Goal: Task Accomplishment & Management: Manage account settings

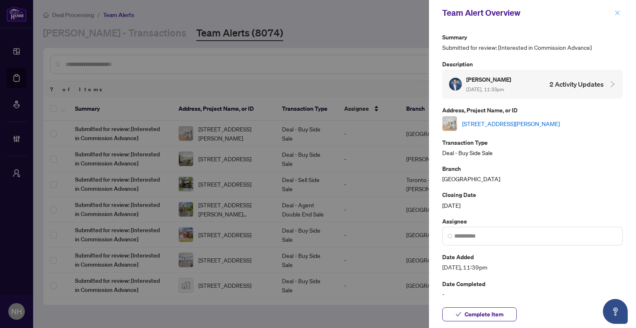
click at [617, 11] on icon "close" at bounding box center [618, 13] width 6 height 6
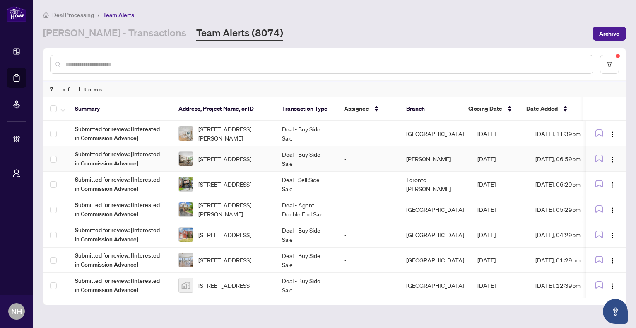
click at [223, 160] on span "[STREET_ADDRESS]" at bounding box center [224, 158] width 53 height 9
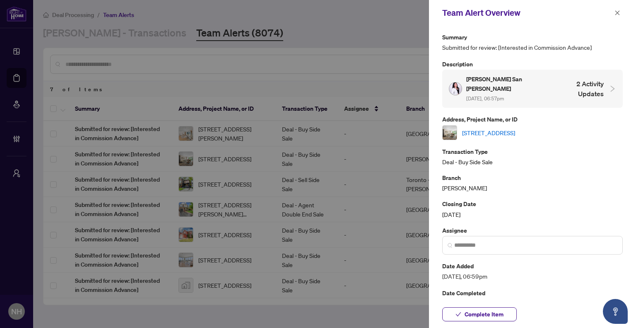
click at [515, 128] on link "[STREET_ADDRESS]" at bounding box center [488, 132] width 53 height 9
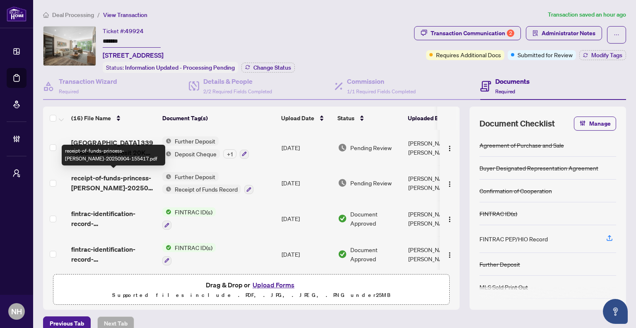
click at [110, 178] on span "receipt-of-funds-princess-zayra-flores-20250904-155417.pdf" at bounding box center [113, 183] width 84 height 20
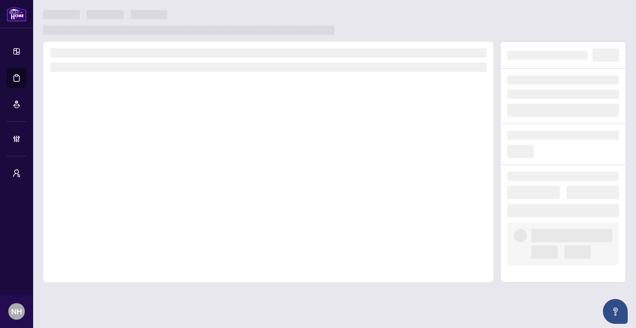
click at [610, 19] on div at bounding box center [334, 22] width 583 height 25
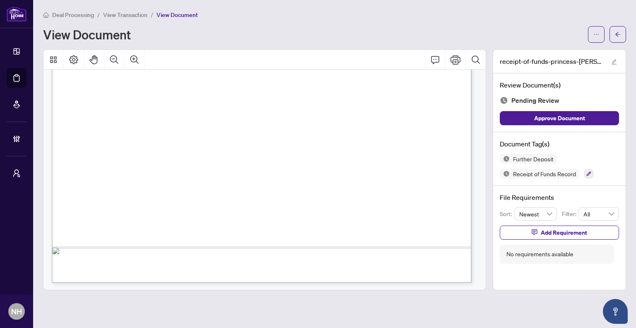
scroll to position [2568, 0]
click at [614, 31] on button "button" at bounding box center [618, 34] width 17 height 17
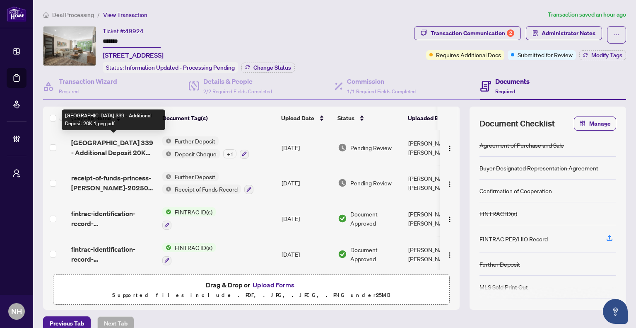
click at [113, 145] on span "16 Elgin St 339 - Additional Deposit 20K 1jpeg.pdf" at bounding box center [113, 147] width 84 height 20
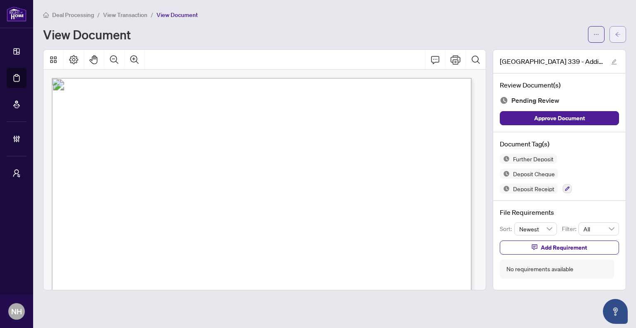
click at [619, 35] on icon "arrow-left" at bounding box center [618, 34] width 6 height 6
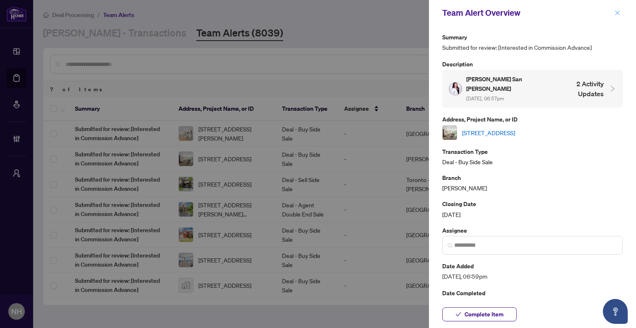
click at [620, 10] on icon "close" at bounding box center [618, 13] width 6 height 6
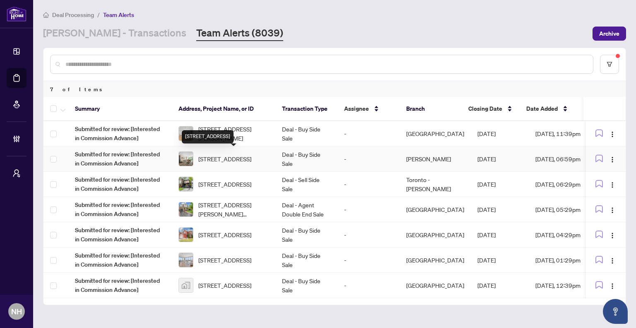
click at [215, 159] on span "[STREET_ADDRESS]" at bounding box center [224, 158] width 53 height 9
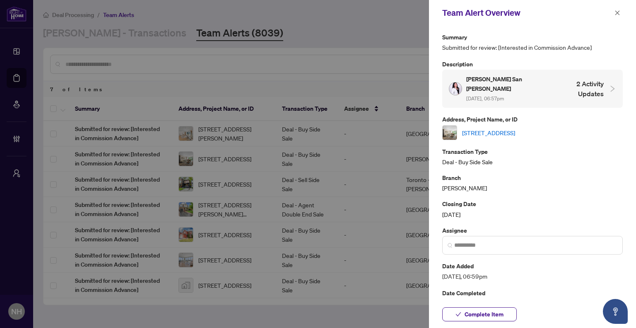
click at [485, 128] on link "[STREET_ADDRESS]" at bounding box center [488, 132] width 53 height 9
click at [535, 127] on div "[STREET_ADDRESS]" at bounding box center [532, 132] width 181 height 15
click at [515, 128] on link "[STREET_ADDRESS]" at bounding box center [488, 132] width 53 height 9
click at [618, 14] on icon "close" at bounding box center [618, 13] width 6 height 6
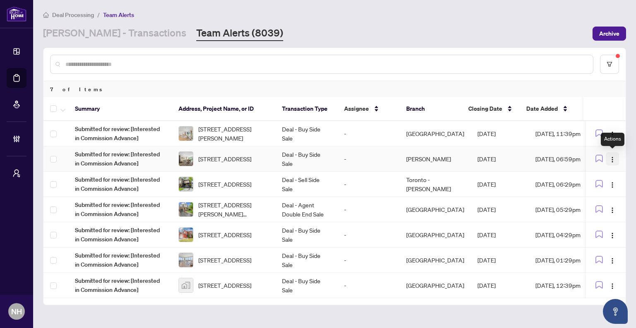
click at [612, 157] on img "button" at bounding box center [612, 159] width 7 height 7
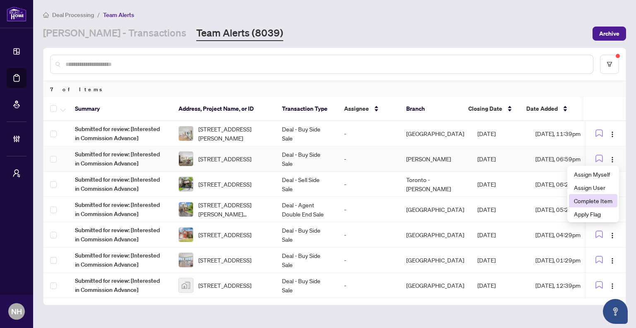
click at [582, 201] on span "Complete Item" at bounding box center [593, 200] width 39 height 9
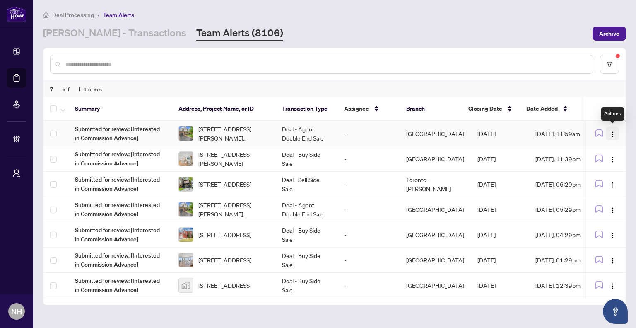
click at [612, 131] on img "button" at bounding box center [612, 134] width 7 height 7
click at [581, 177] on span "Complete Item" at bounding box center [593, 175] width 39 height 9
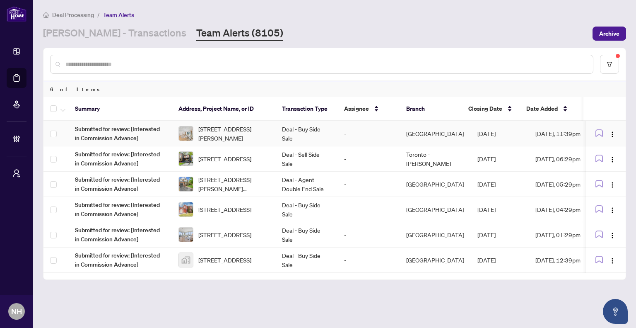
click at [240, 132] on span "[STREET_ADDRESS][PERSON_NAME]" at bounding box center [233, 133] width 70 height 18
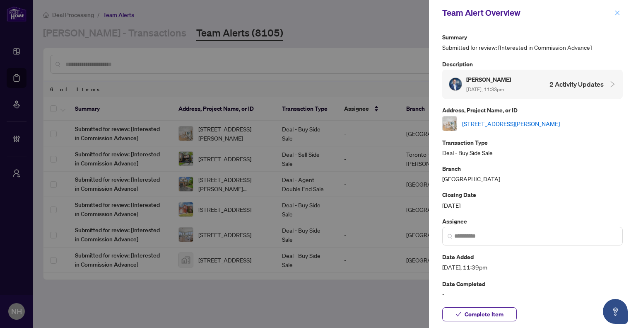
click at [615, 13] on icon "close" at bounding box center [618, 13] width 6 height 6
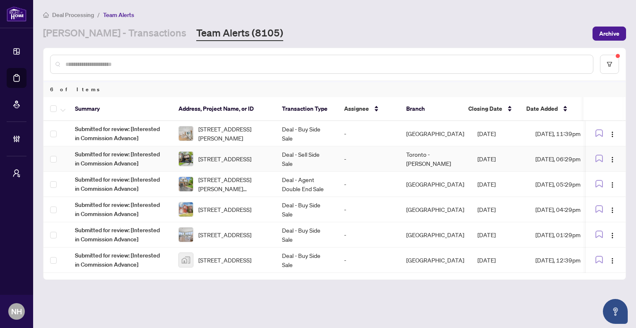
click at [229, 155] on span "[STREET_ADDRESS]" at bounding box center [224, 158] width 53 height 9
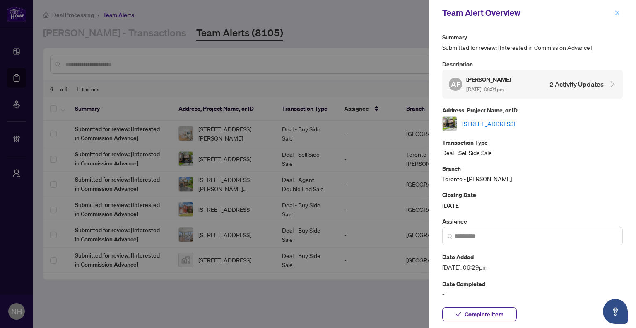
click at [618, 8] on span "button" at bounding box center [618, 12] width 6 height 13
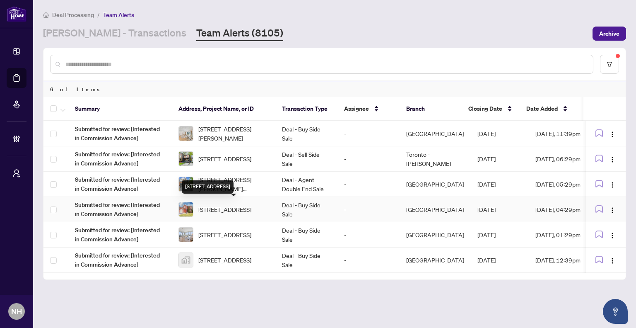
click at [239, 211] on span "[STREET_ADDRESS]" at bounding box center [224, 209] width 53 height 9
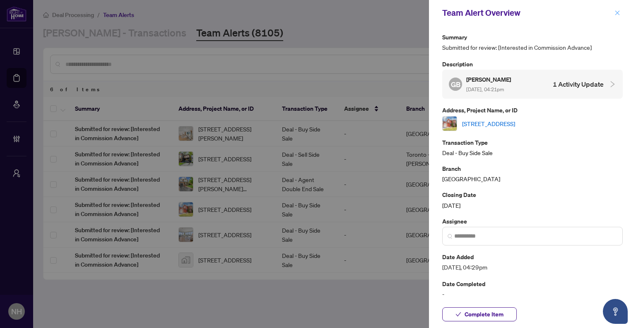
click at [616, 14] on icon "close" at bounding box center [617, 12] width 5 height 5
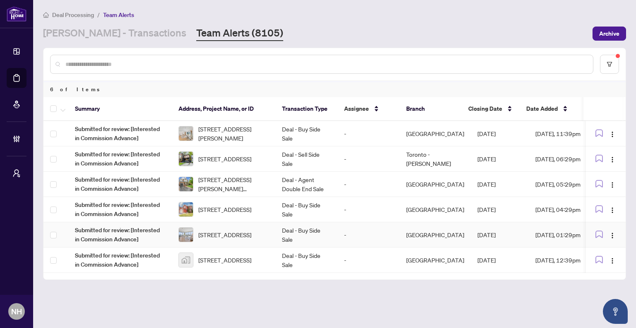
click at [252, 244] on td "[STREET_ADDRESS]" at bounding box center [224, 234] width 104 height 25
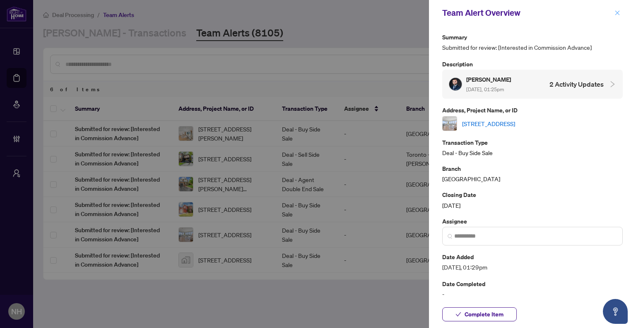
click at [617, 12] on icon "close" at bounding box center [618, 13] width 6 height 6
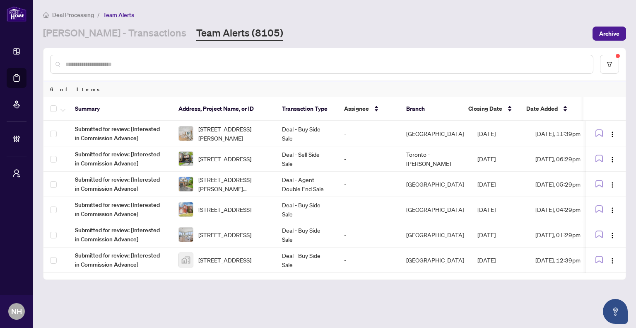
click at [420, 21] on div "Deal Processing / Team Alerts RAHR - Transactions Team Alerts (8105) Archive" at bounding box center [334, 25] width 583 height 31
click at [236, 160] on span "[STREET_ADDRESS]" at bounding box center [224, 158] width 53 height 9
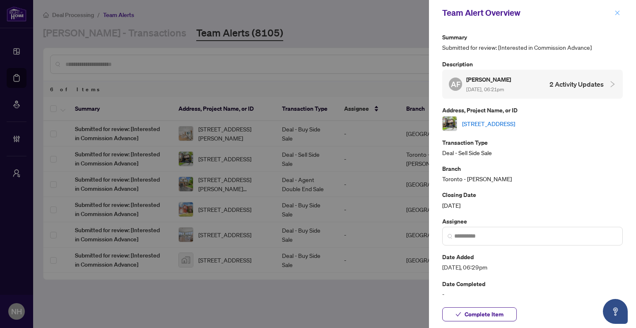
click at [621, 16] on button "button" at bounding box center [617, 13] width 11 height 10
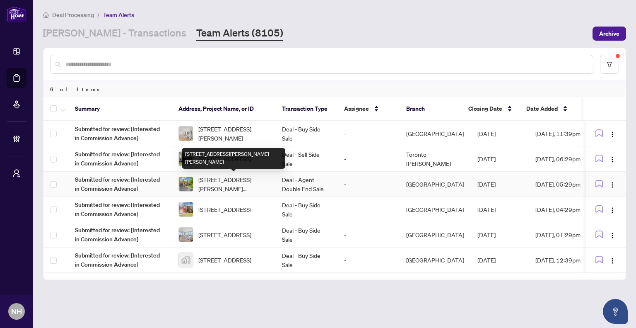
click at [234, 183] on span "[STREET_ADDRESS][PERSON_NAME][PERSON_NAME]" at bounding box center [233, 184] width 70 height 18
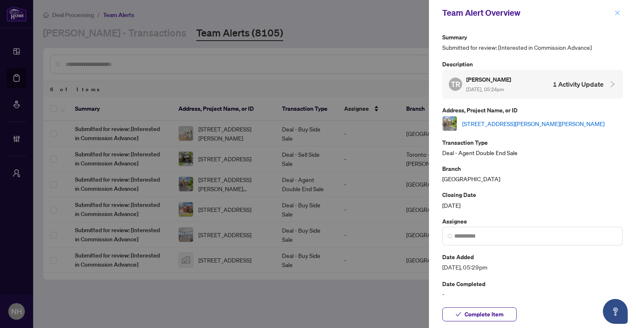
click at [614, 14] on button "button" at bounding box center [617, 13] width 11 height 10
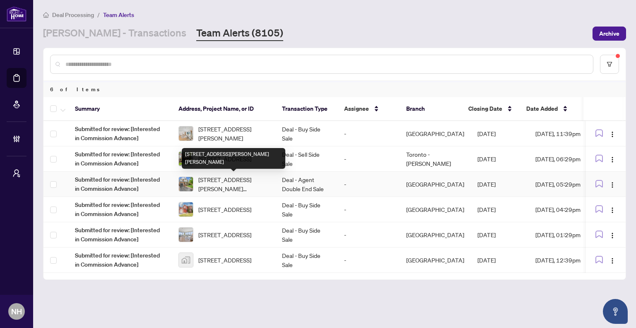
click at [216, 181] on span "[STREET_ADDRESS][PERSON_NAME][PERSON_NAME]" at bounding box center [233, 184] width 70 height 18
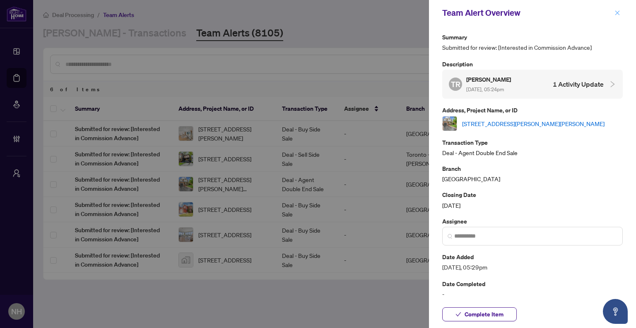
click at [616, 12] on icon "close" at bounding box center [617, 12] width 5 height 5
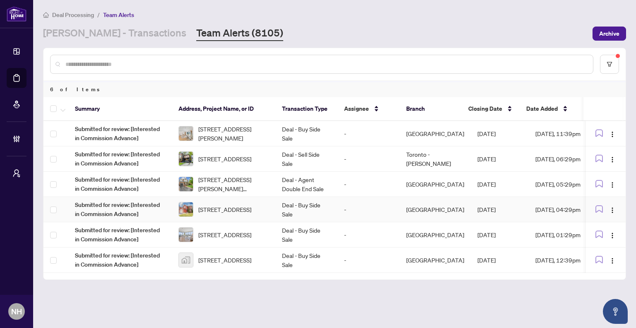
click at [226, 210] on span "[STREET_ADDRESS]" at bounding box center [224, 209] width 53 height 9
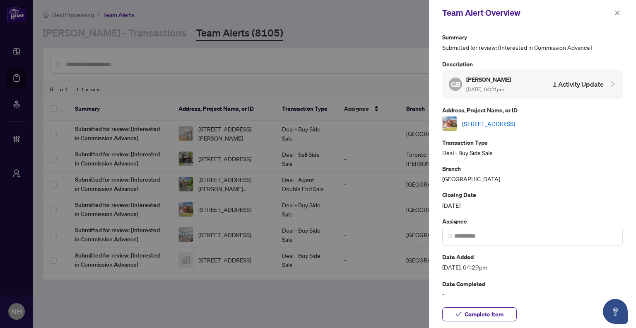
click at [515, 123] on link "[STREET_ADDRESS]" at bounding box center [488, 123] width 53 height 9
click at [614, 14] on button "button" at bounding box center [617, 13] width 11 height 10
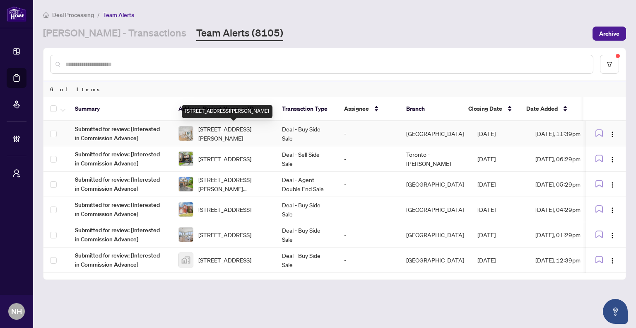
click at [247, 132] on span "[STREET_ADDRESS][PERSON_NAME]" at bounding box center [233, 133] width 70 height 18
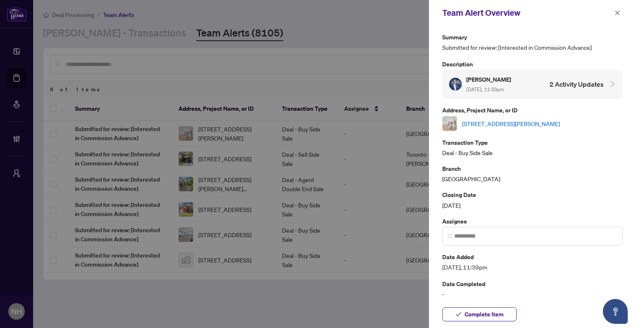
click at [487, 122] on link "[STREET_ADDRESS][PERSON_NAME]" at bounding box center [511, 123] width 98 height 9
click at [560, 123] on link "[STREET_ADDRESS][PERSON_NAME]" at bounding box center [511, 123] width 98 height 9
click at [618, 14] on icon "close" at bounding box center [617, 12] width 5 height 5
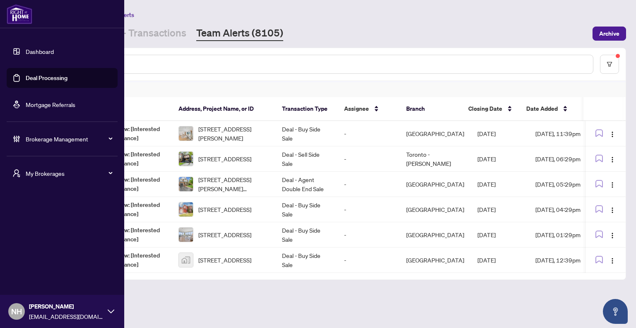
click at [25, 174] on div "My Brokerages" at bounding box center [62, 173] width 111 height 20
click at [56, 231] on span "RAHR Investment Group" at bounding box center [64, 232] width 94 height 9
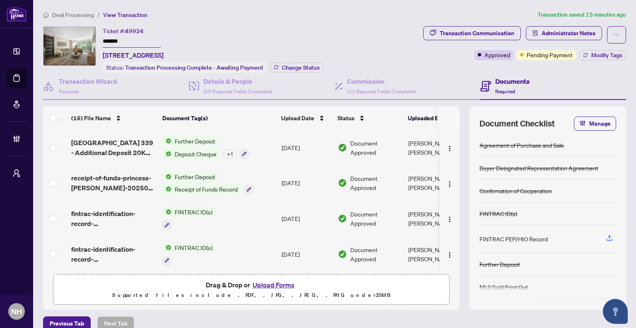
drag, startPoint x: 129, startPoint y: 36, endPoint x: 86, endPoint y: 39, distance: 43.1
click at [86, 39] on div "Ticket #: 49924 ******* 339-16 Elgin St, Markham, Ontario L3T 4T4, Canada Statu…" at bounding box center [231, 49] width 377 height 47
click at [57, 14] on span "Deal Processing" at bounding box center [73, 14] width 42 height 7
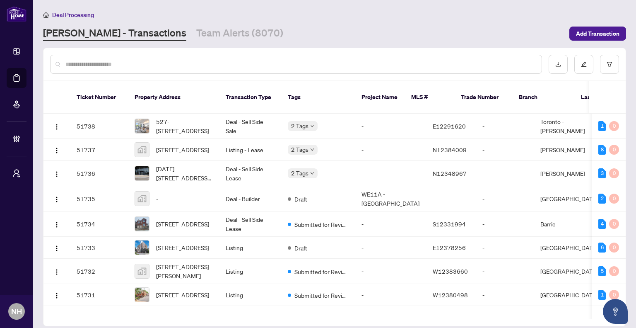
click at [192, 23] on div "Deal Processing RAHR - Transactions Team Alerts (8070) Add Transaction" at bounding box center [334, 25] width 583 height 31
click at [196, 27] on link "Team Alerts (8070)" at bounding box center [239, 33] width 87 height 15
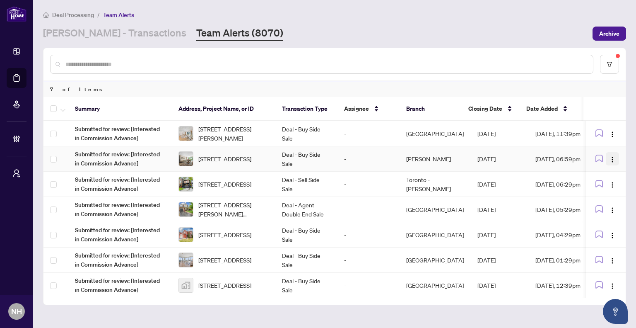
click at [614, 157] on img "button" at bounding box center [612, 159] width 7 height 7
click at [588, 202] on span "Complete Item" at bounding box center [593, 200] width 39 height 9
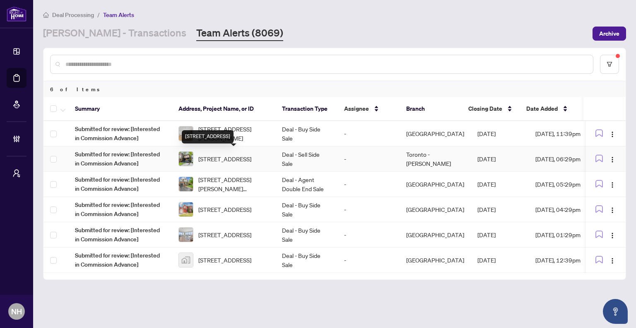
click at [227, 154] on span "[STREET_ADDRESS]" at bounding box center [224, 158] width 53 height 9
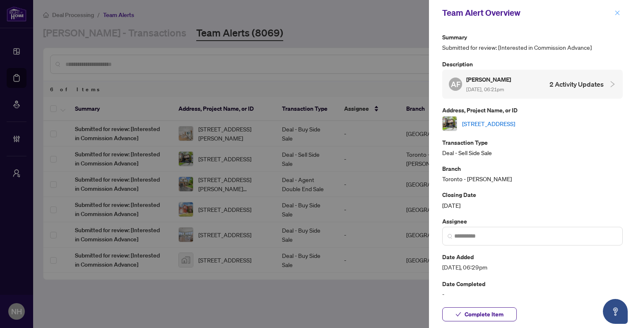
click at [617, 11] on icon "close" at bounding box center [618, 13] width 6 height 6
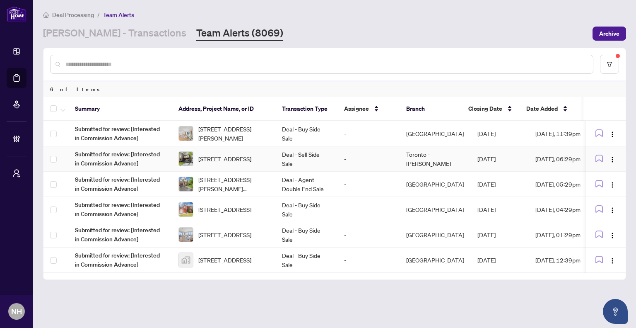
click at [227, 159] on span "[STREET_ADDRESS]" at bounding box center [224, 158] width 53 height 9
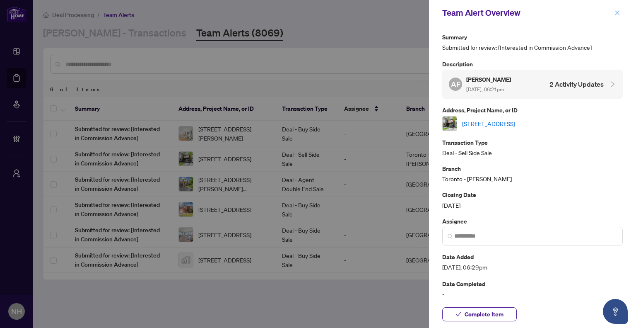
click at [621, 14] on button "button" at bounding box center [617, 13] width 11 height 10
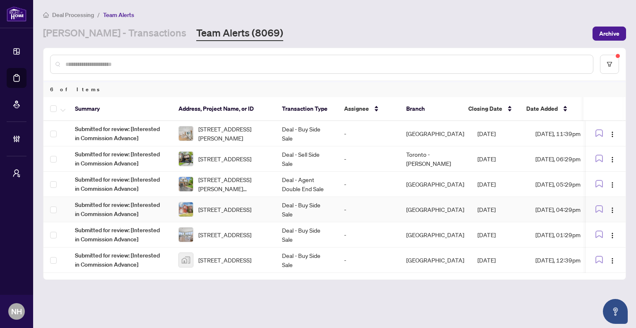
click at [237, 206] on span "[STREET_ADDRESS]" at bounding box center [224, 209] width 53 height 9
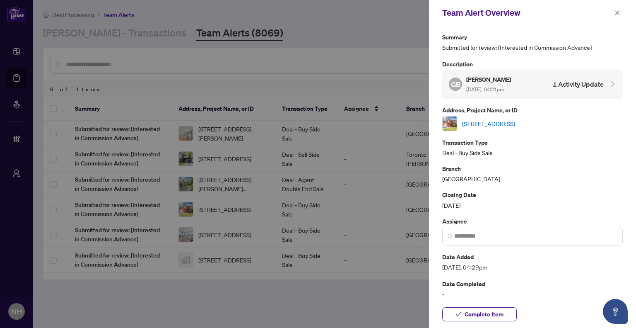
click at [514, 124] on link "93 Wheatland Dr, Cambridge, Ontario N1P 1C5, Canada" at bounding box center [488, 123] width 53 height 9
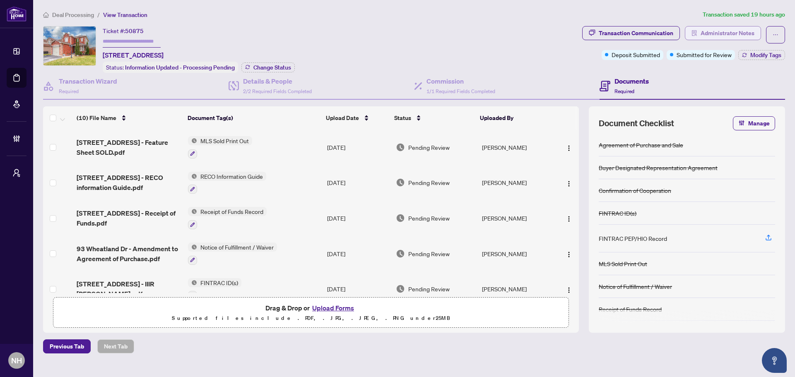
click at [636, 36] on span "Administrator Notes" at bounding box center [728, 33] width 54 height 13
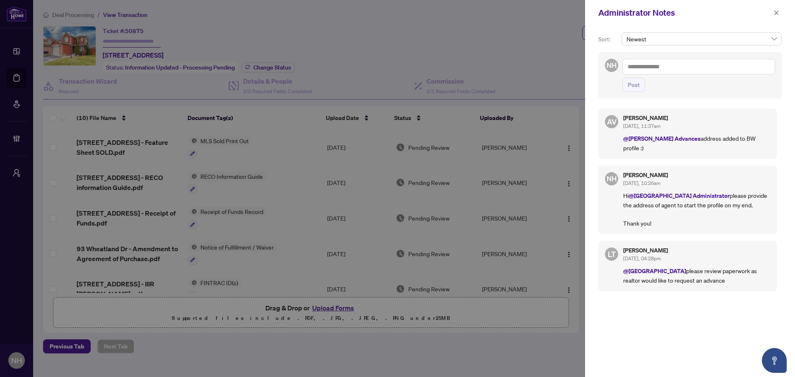
click at [636, 68] on textarea at bounding box center [698, 67] width 153 height 16
type textarea "*"
click at [636, 15] on icon "close" at bounding box center [777, 13] width 6 height 6
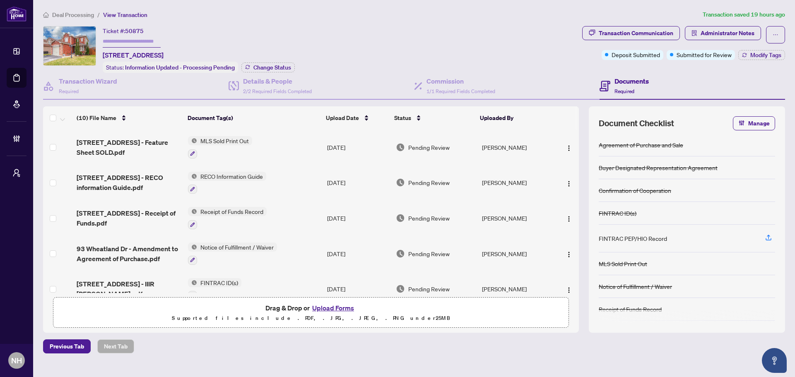
click at [72, 16] on span "Deal Processing" at bounding box center [73, 14] width 42 height 7
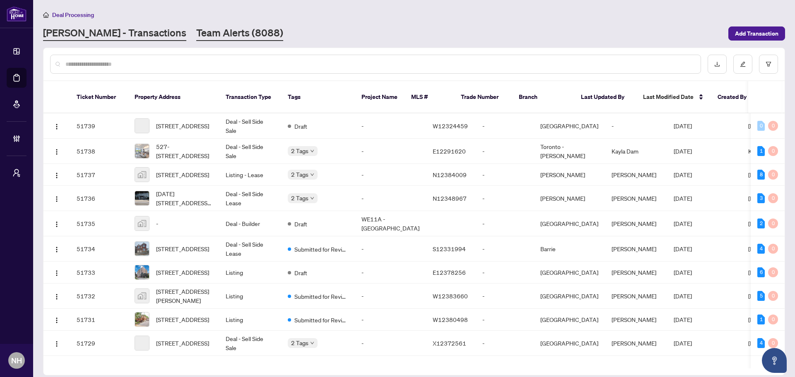
click at [196, 35] on link "Team Alerts (8088)" at bounding box center [239, 33] width 87 height 15
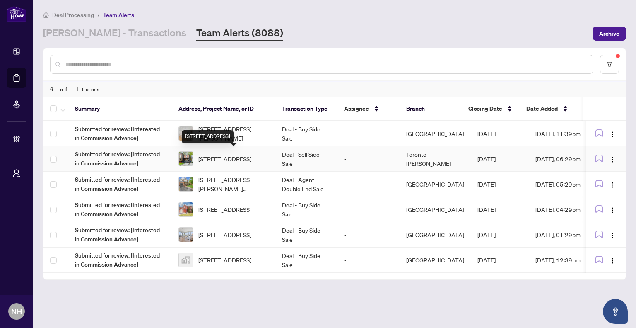
click at [230, 160] on span "204 Clendenan ave -204 Clendenan Ave, Toronto, Ontario M6P 2X2, Canada" at bounding box center [224, 158] width 53 height 9
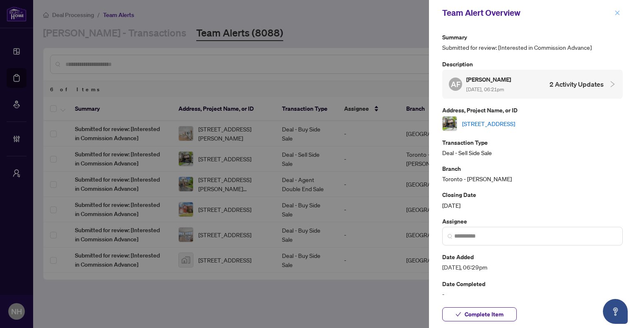
click at [616, 12] on icon "close" at bounding box center [618, 13] width 6 height 6
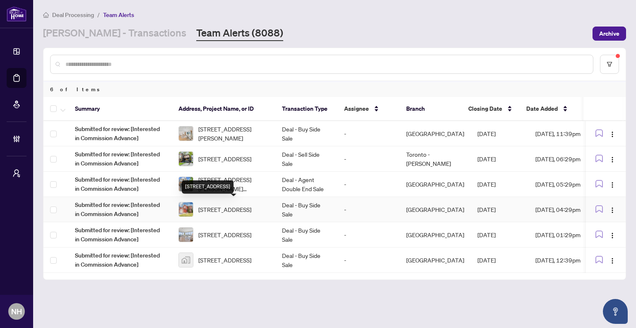
click at [221, 206] on span "[STREET_ADDRESS]" at bounding box center [224, 209] width 53 height 9
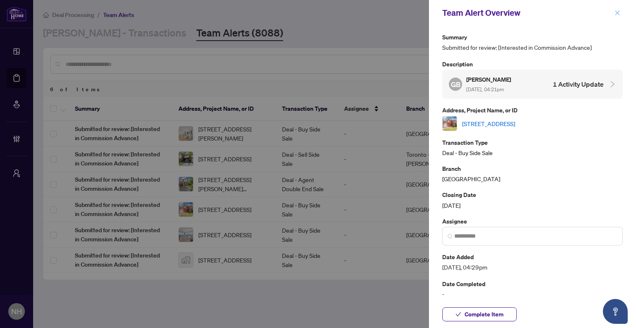
click at [619, 13] on icon "close" at bounding box center [618, 13] width 6 height 6
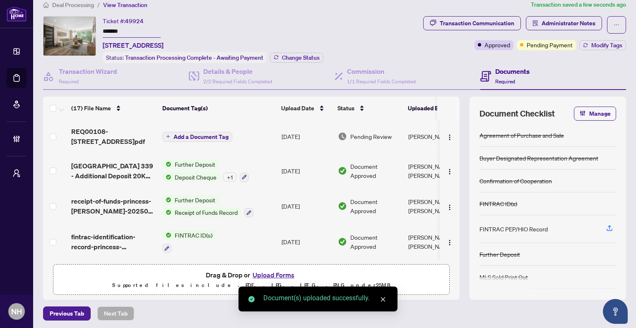
click at [195, 135] on span "Add a Document Tag" at bounding box center [201, 137] width 55 height 6
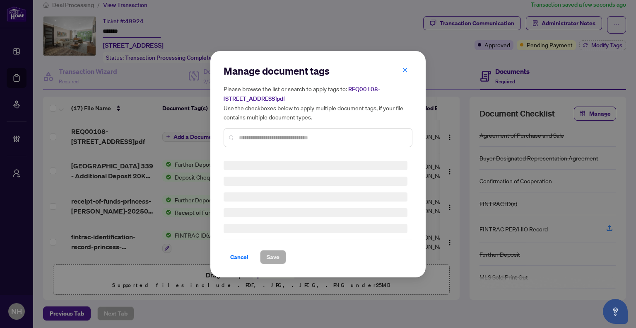
click at [287, 139] on div "Manage document tags Please browse the list or search to apply tags to: REQ0010…" at bounding box center [318, 164] width 189 height 200
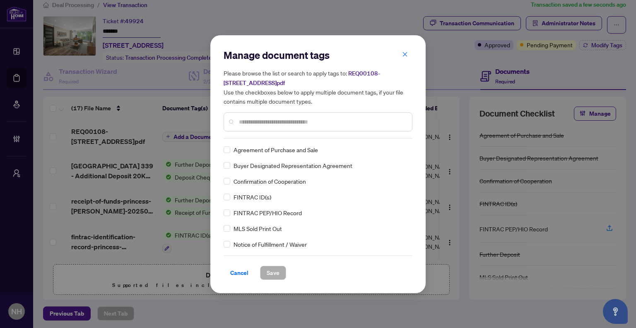
click at [306, 124] on input "text" at bounding box center [322, 121] width 166 height 9
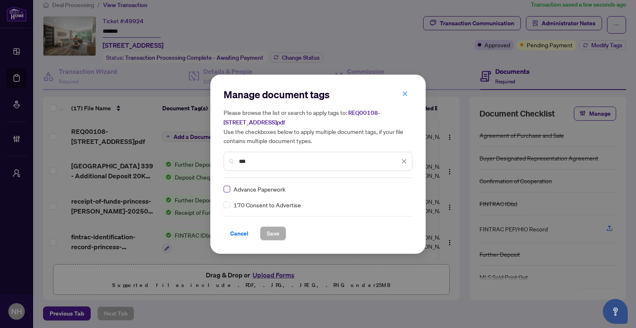
type input "***"
click at [227, 192] on label at bounding box center [227, 188] width 7 height 9
click at [398, 190] on img at bounding box center [395, 189] width 8 height 8
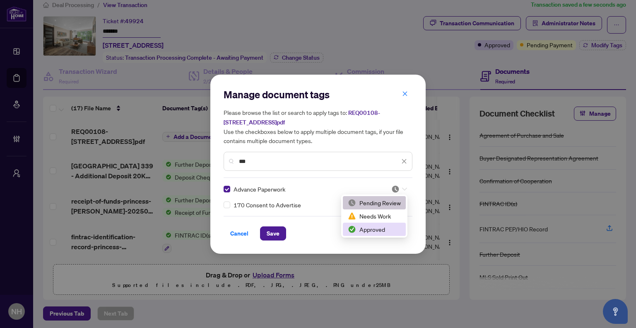
click at [375, 228] on div "Approved" at bounding box center [374, 228] width 53 height 9
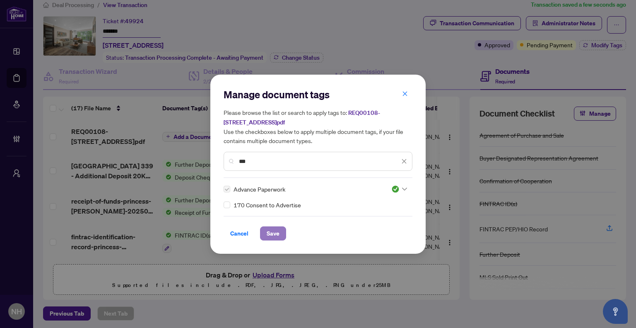
click at [267, 234] on span "Save" at bounding box center [273, 233] width 13 height 13
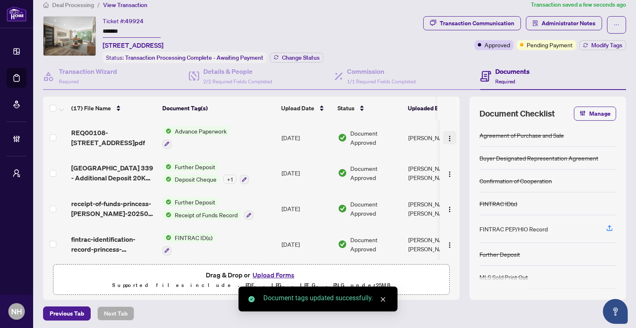
click at [446, 135] on img "button" at bounding box center [449, 138] width 7 height 7
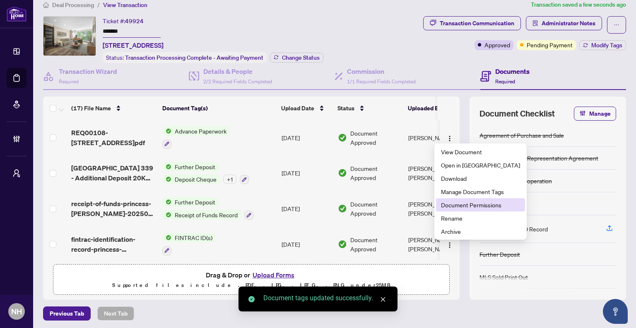
click at [464, 203] on span "Document Permissions" at bounding box center [480, 204] width 79 height 9
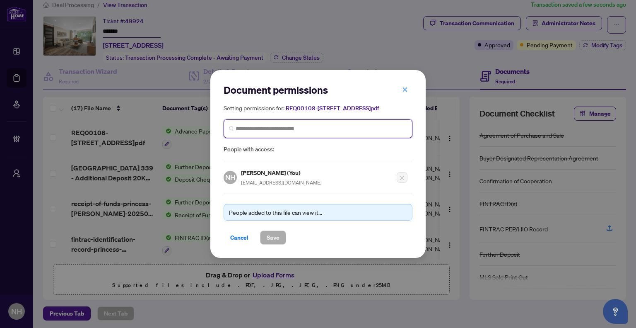
click at [302, 133] on input "search" at bounding box center [321, 128] width 171 height 9
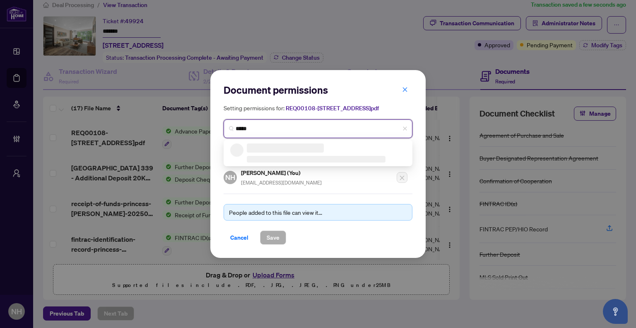
type input "******"
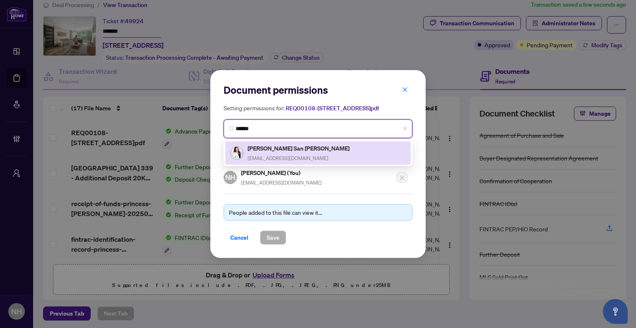
click at [281, 153] on h5 "Ericka San Luis" at bounding box center [299, 148] width 103 height 10
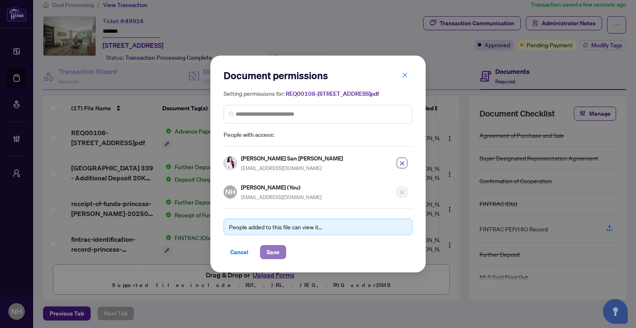
click at [268, 253] on span "Save" at bounding box center [273, 251] width 13 height 13
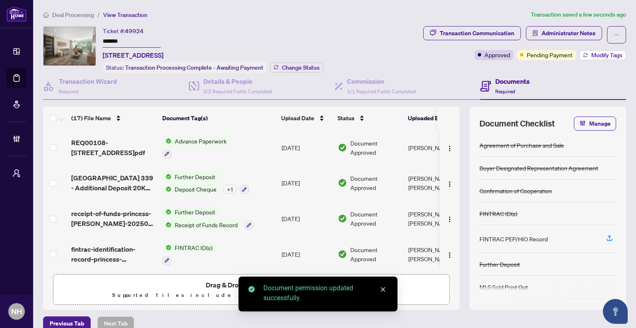
click at [591, 55] on span "Modify Tags" at bounding box center [606, 55] width 31 height 6
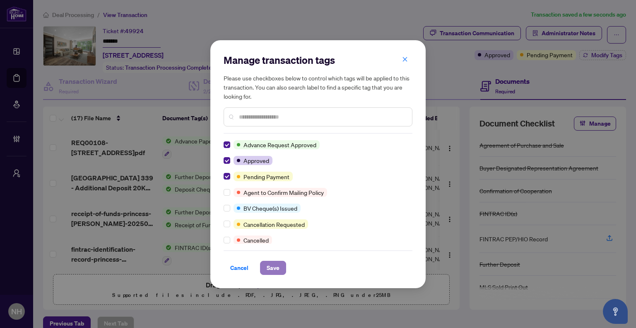
click at [275, 268] on span "Save" at bounding box center [273, 267] width 13 height 13
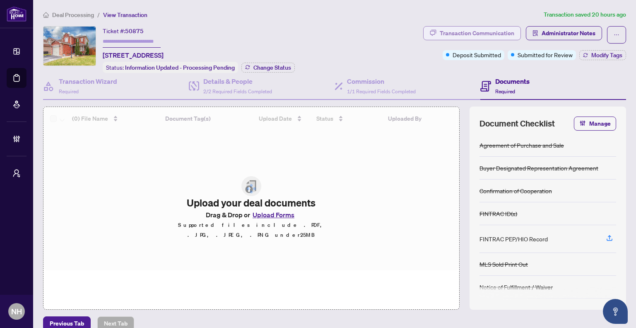
click at [468, 36] on div "Transaction Communication" at bounding box center [477, 33] width 75 height 13
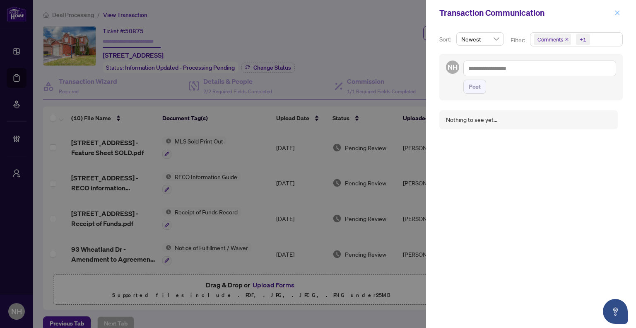
click at [617, 16] on icon "close" at bounding box center [618, 13] width 6 height 6
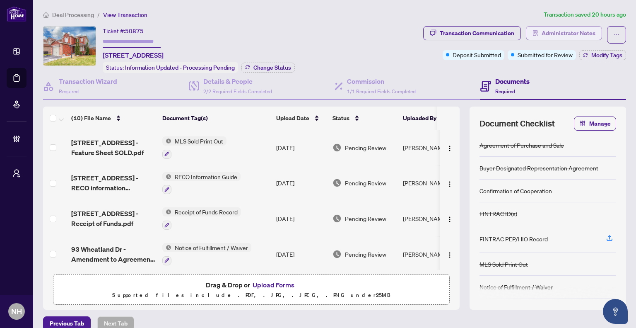
click at [542, 31] on span "Administrator Notes" at bounding box center [569, 33] width 54 height 13
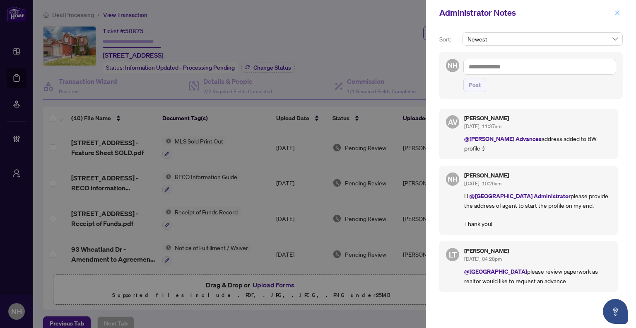
click at [621, 12] on button "button" at bounding box center [617, 13] width 11 height 10
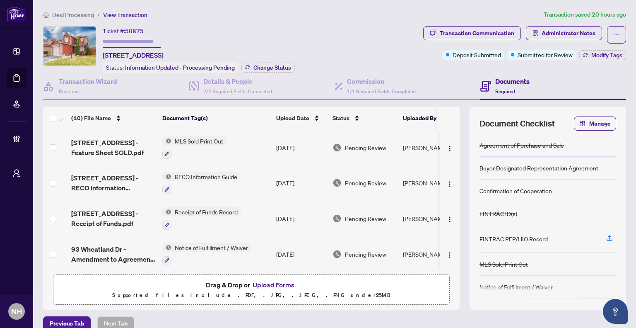
click at [61, 13] on span "Deal Processing" at bounding box center [73, 14] width 42 height 7
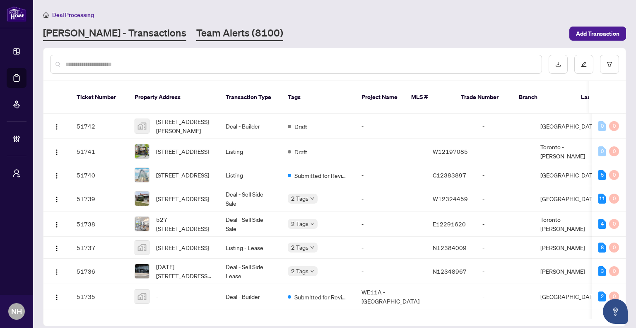
click at [202, 36] on link "Team Alerts (8100)" at bounding box center [239, 33] width 87 height 15
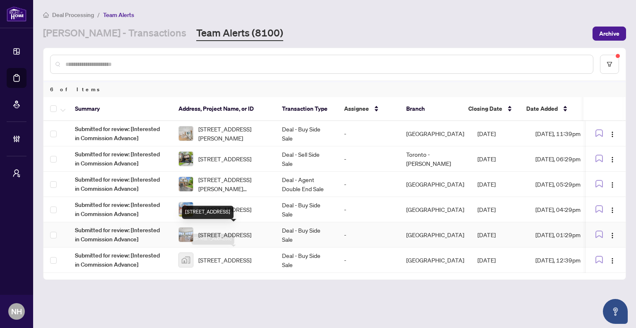
click at [248, 230] on span "[STREET_ADDRESS]" at bounding box center [224, 234] width 53 height 9
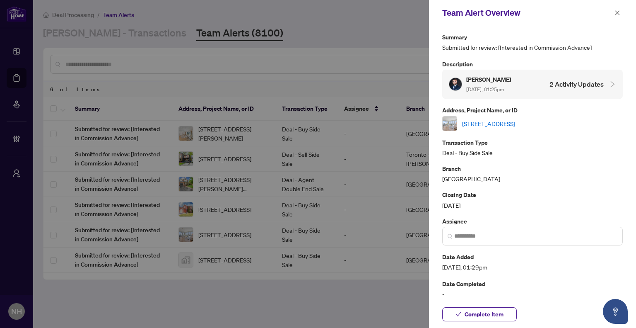
click at [515, 121] on link "[STREET_ADDRESS]" at bounding box center [488, 123] width 53 height 9
click at [615, 10] on icon "close" at bounding box center [618, 13] width 6 height 6
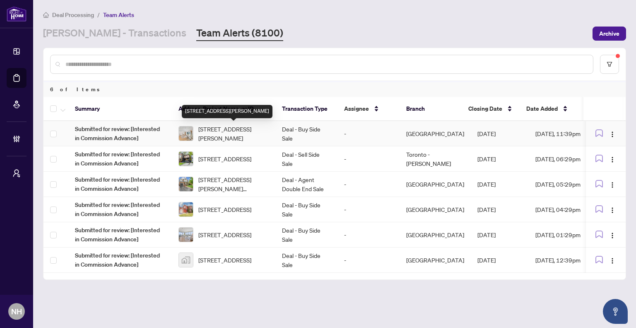
click at [219, 127] on span "[STREET_ADDRESS][PERSON_NAME]" at bounding box center [233, 133] width 70 height 18
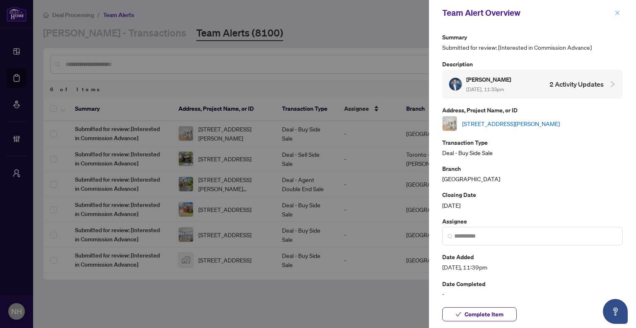
click at [616, 11] on icon "close" at bounding box center [618, 13] width 6 height 6
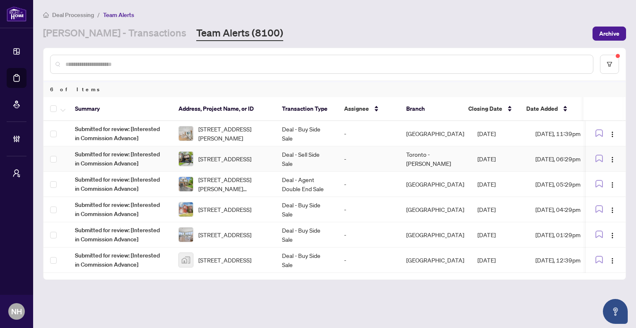
click at [251, 163] on span "[STREET_ADDRESS]" at bounding box center [224, 158] width 53 height 9
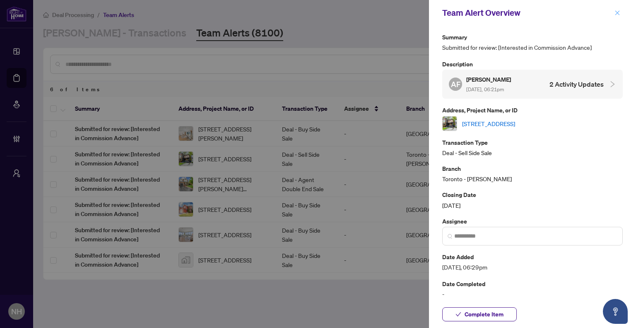
click at [617, 13] on icon "close" at bounding box center [618, 13] width 6 height 6
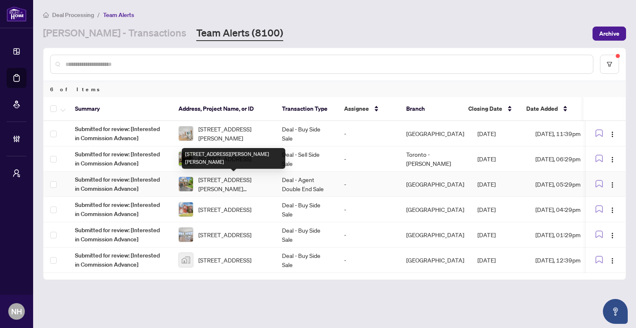
click at [203, 178] on span "[STREET_ADDRESS][PERSON_NAME][PERSON_NAME]" at bounding box center [233, 184] width 70 height 18
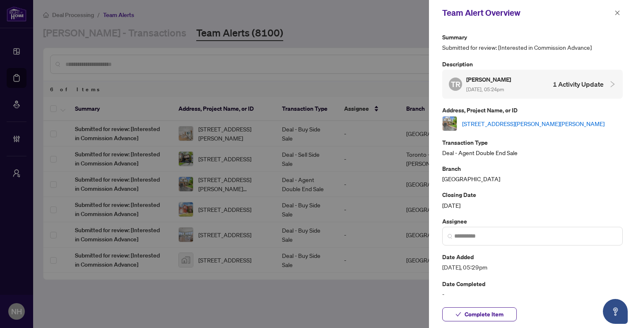
click at [551, 122] on link "477 Farlow Cres, Milton, Ontario L9T 5M8, Canada" at bounding box center [533, 123] width 142 height 9
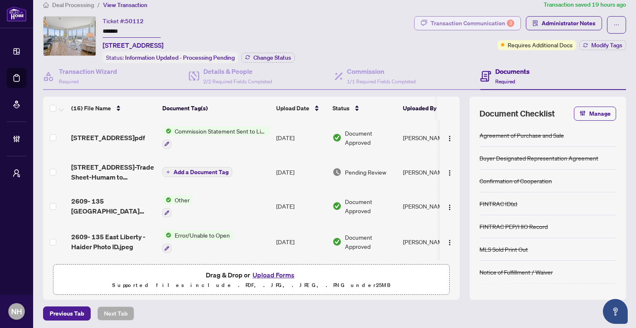
click at [456, 24] on div "Transaction Communication 3" at bounding box center [473, 23] width 84 height 13
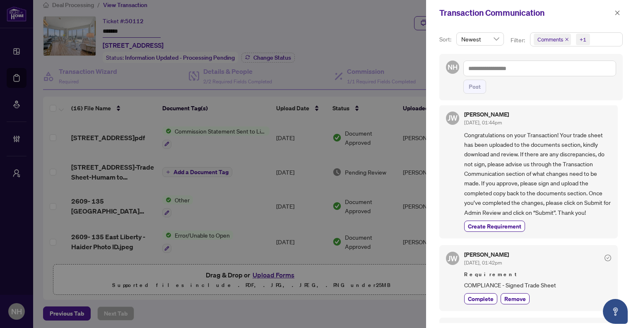
scroll to position [376, 0]
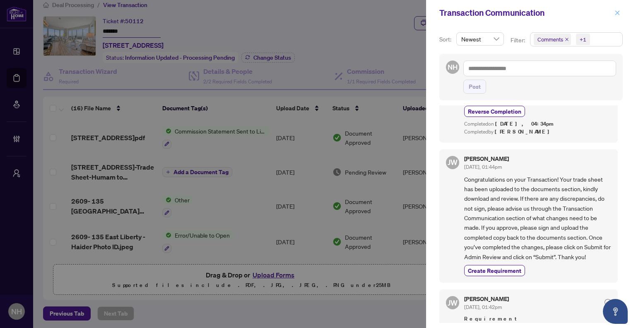
click at [617, 12] on icon "close" at bounding box center [618, 13] width 6 height 6
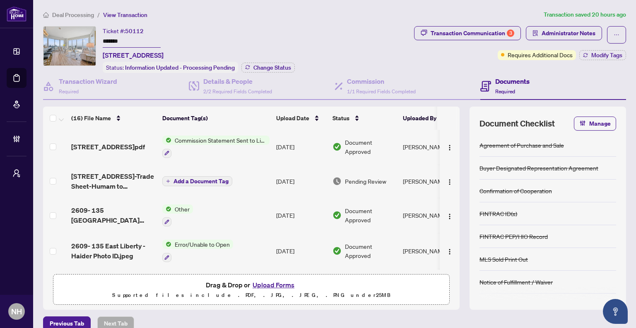
scroll to position [0, 0]
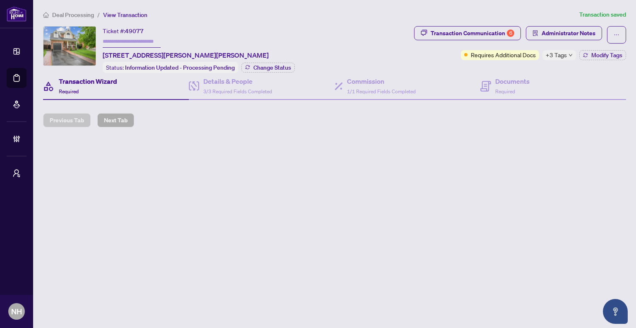
type input "**********"
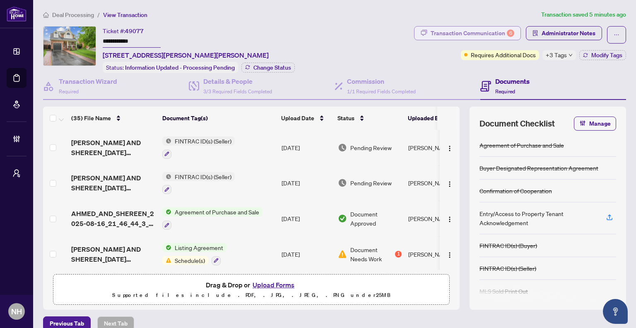
click at [463, 30] on div "Transaction Communication 6" at bounding box center [473, 33] width 84 height 13
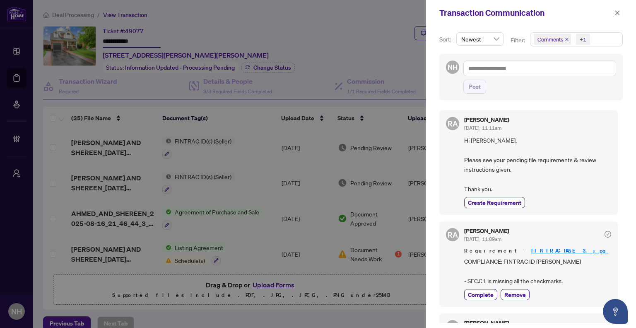
click at [566, 38] on icon "close" at bounding box center [567, 39] width 4 height 4
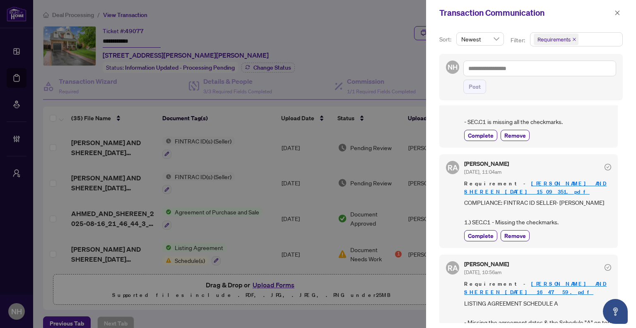
scroll to position [41, 0]
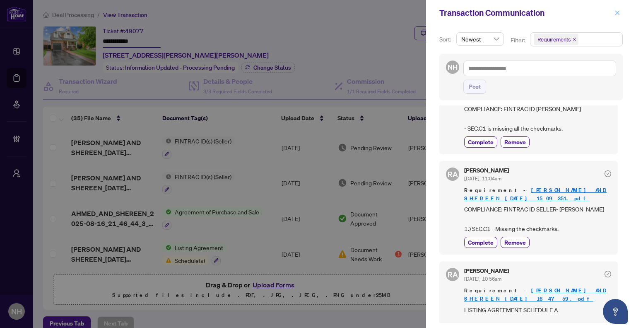
click at [616, 10] on icon "close" at bounding box center [618, 13] width 6 height 6
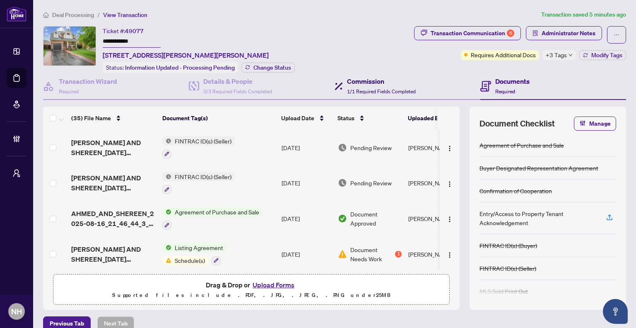
click at [356, 78] on h4 "Commission" at bounding box center [381, 81] width 69 height 10
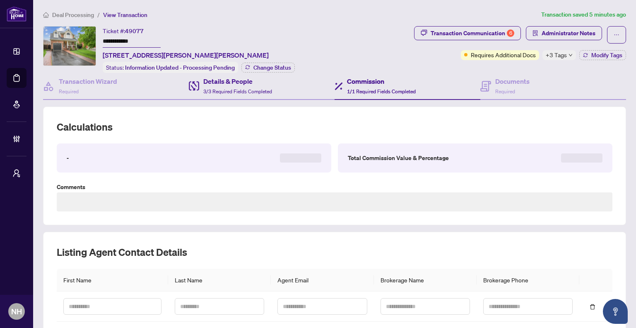
type textarea "**********"
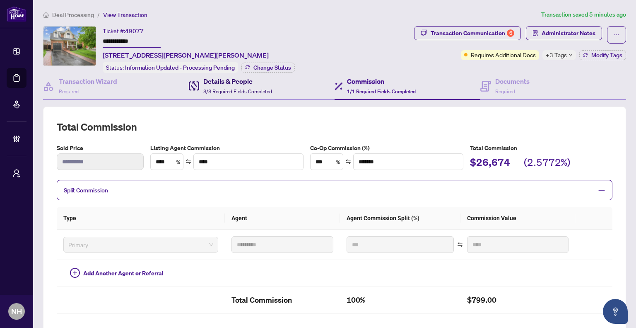
click at [239, 92] on span "3/3 Required Fields Completed" at bounding box center [237, 91] width 69 height 6
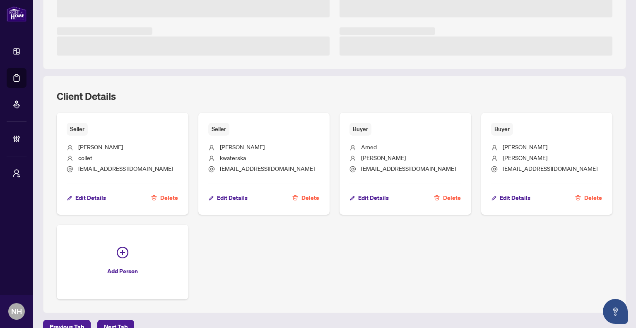
scroll to position [244, 0]
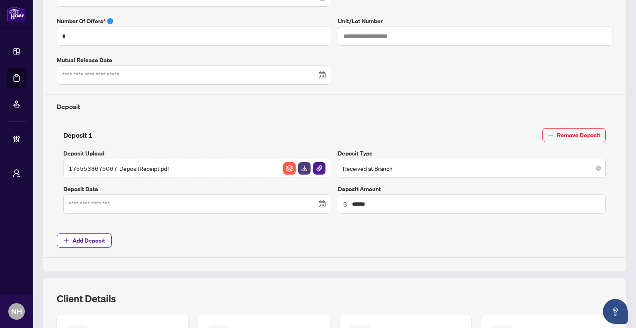
type input "**********"
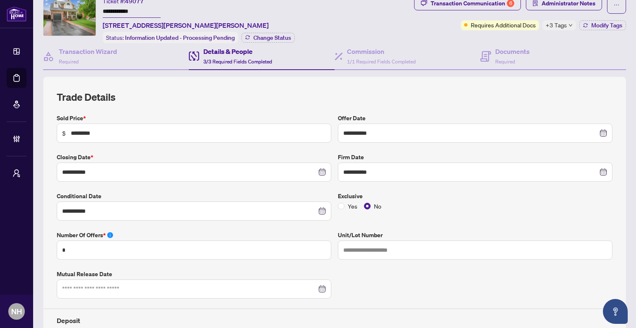
scroll to position [0, 0]
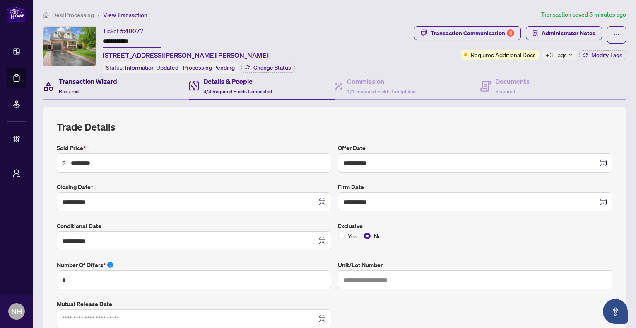
click at [109, 90] on div "Transaction Wizard Required" at bounding box center [88, 85] width 58 height 19
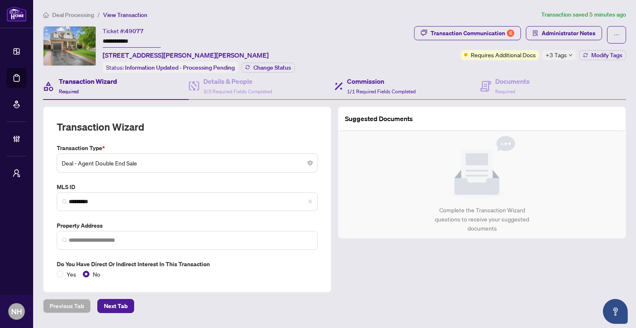
type input "**********"
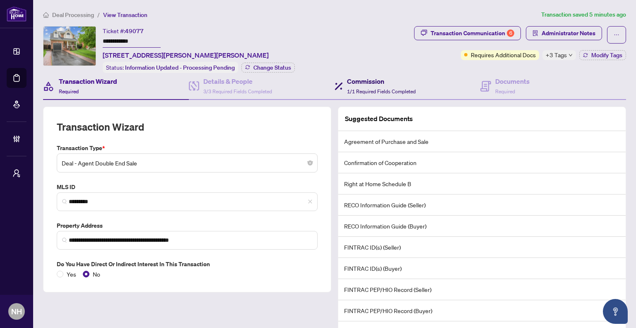
click at [377, 88] on span "1/1 Required Fields Completed" at bounding box center [381, 91] width 69 height 6
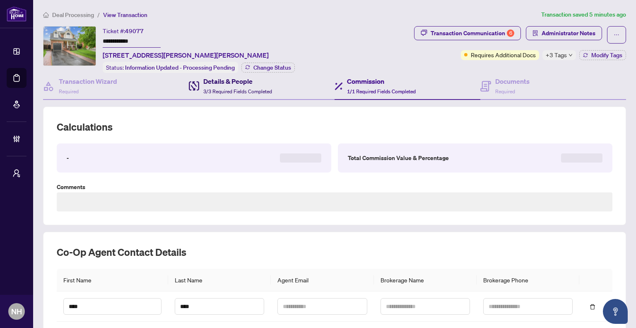
click at [235, 88] on span "3/3 Required Fields Completed" at bounding box center [237, 91] width 69 height 6
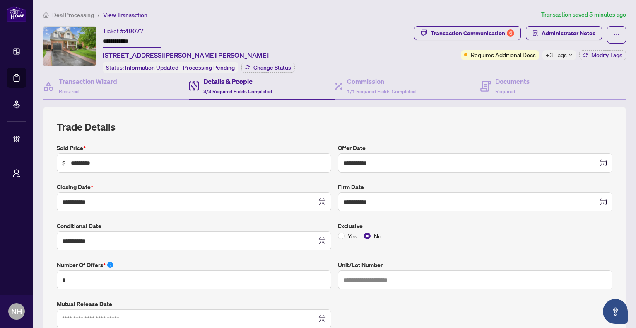
click at [77, 11] on span "Deal Processing" at bounding box center [73, 14] width 42 height 7
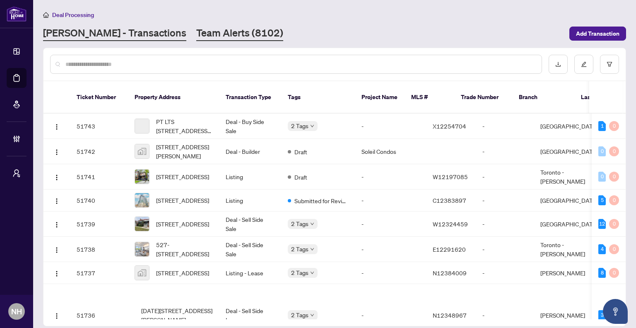
click at [200, 39] on link "Team Alerts (8102)" at bounding box center [239, 33] width 87 height 15
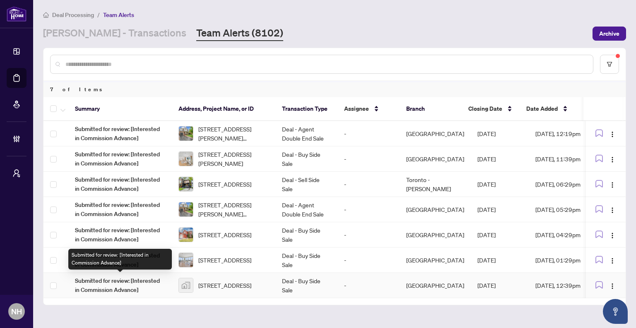
click at [240, 283] on span "[STREET_ADDRESS]" at bounding box center [224, 284] width 53 height 9
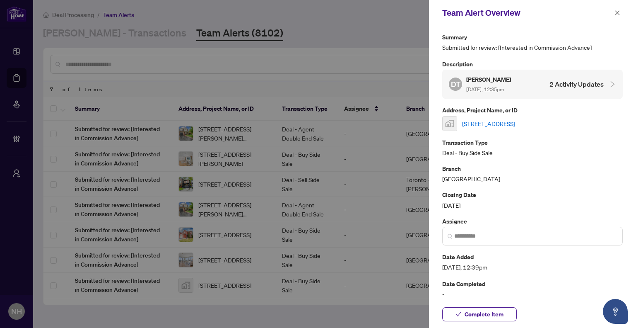
click at [515, 122] on link "[STREET_ADDRESS]" at bounding box center [488, 123] width 53 height 9
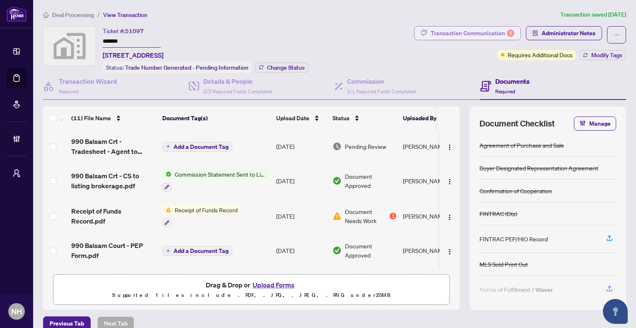
click at [441, 38] on div "Transaction Communication 5" at bounding box center [473, 33] width 84 height 13
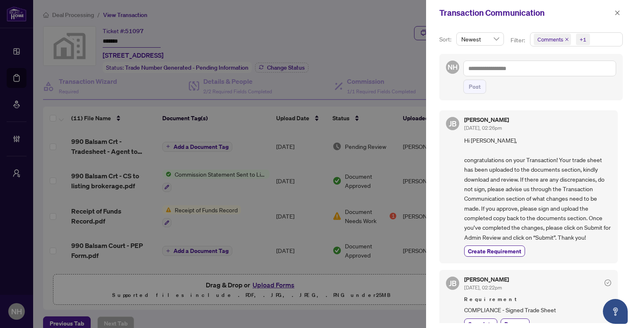
click at [562, 39] on span "Comments" at bounding box center [552, 40] width 37 height 12
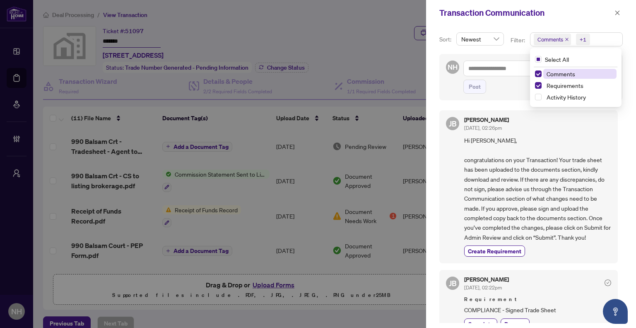
click at [565, 39] on icon "close" at bounding box center [567, 39] width 4 height 4
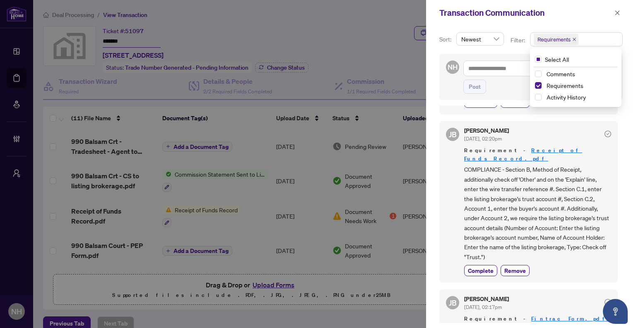
scroll to position [286, 0]
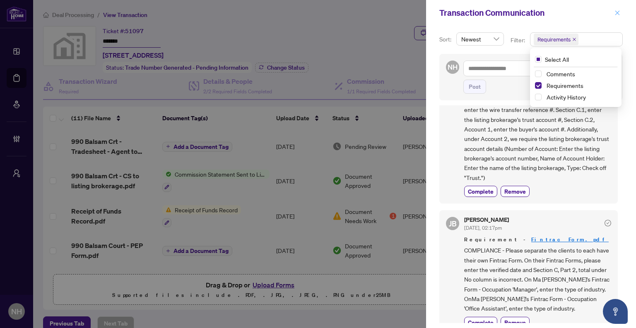
click at [617, 10] on span "button" at bounding box center [618, 12] width 6 height 13
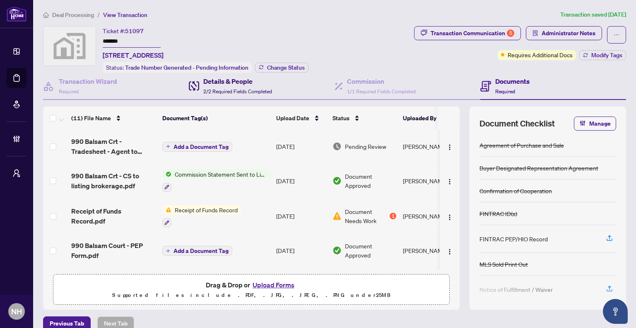
click at [247, 91] on span "2/2 Required Fields Completed" at bounding box center [237, 91] width 69 height 6
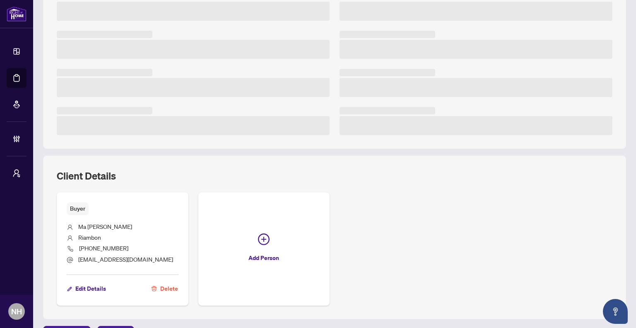
scroll to position [166, 0]
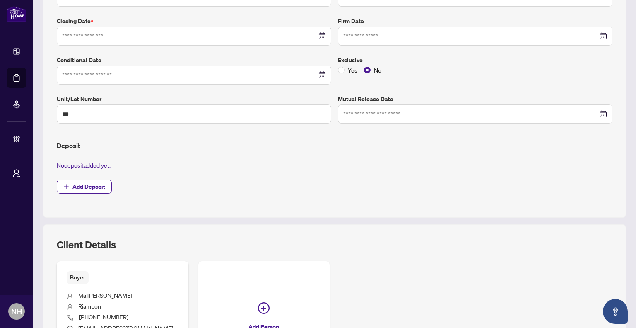
type input "**********"
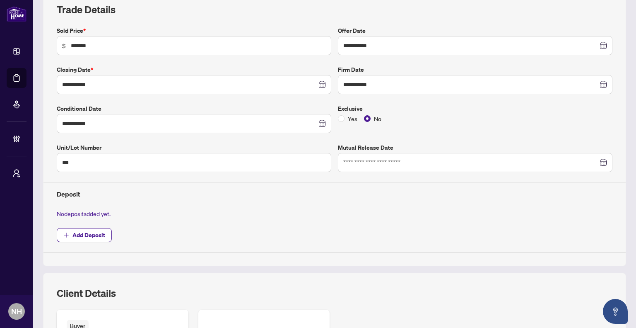
scroll to position [41, 0]
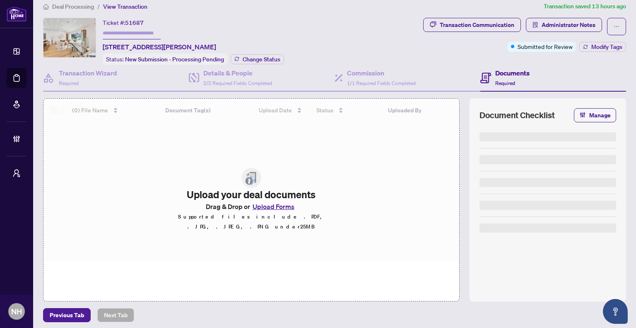
scroll to position [10, 0]
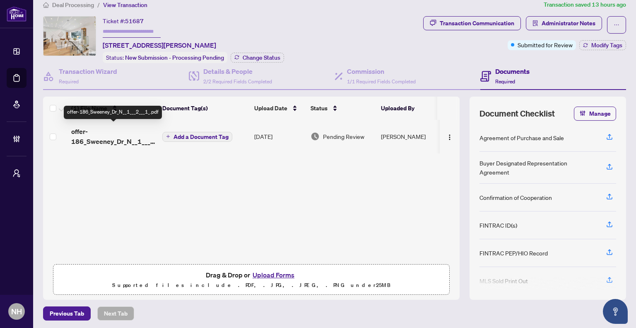
click at [106, 137] on span "offer-186_Sweeney_Dr_N__1___2___1_.pdf" at bounding box center [113, 136] width 84 height 20
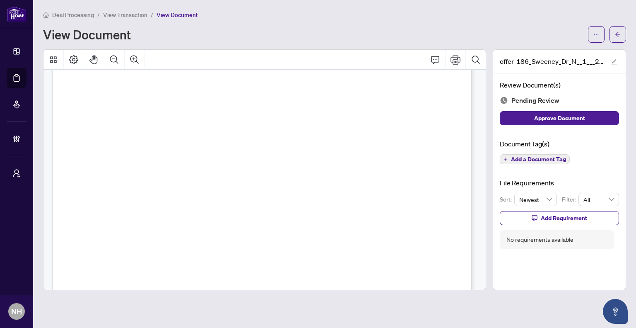
scroll to position [1781, 0]
click at [619, 39] on span "button" at bounding box center [618, 34] width 6 height 13
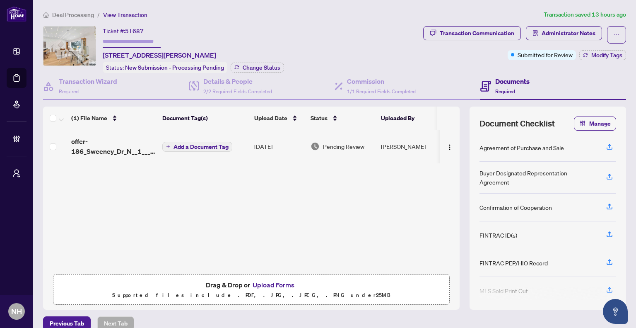
click at [88, 17] on span "Deal Processing" at bounding box center [73, 14] width 42 height 7
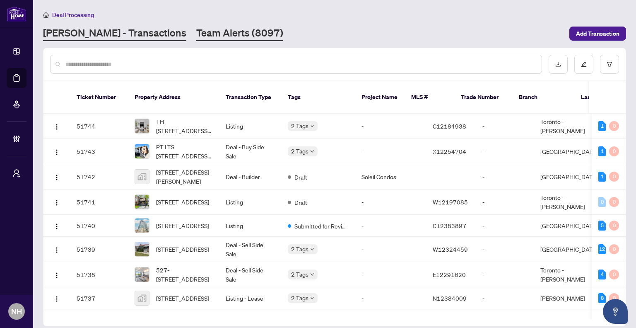
click at [209, 34] on link "Team Alerts (8097)" at bounding box center [239, 33] width 87 height 15
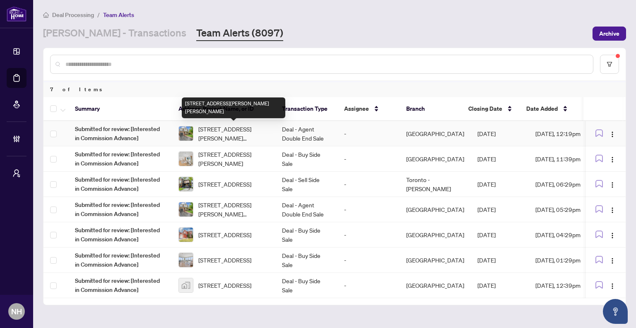
click at [219, 135] on span "477 Farlow Cres, Milton, Ontario L9T 5M8, Canada" at bounding box center [233, 133] width 70 height 18
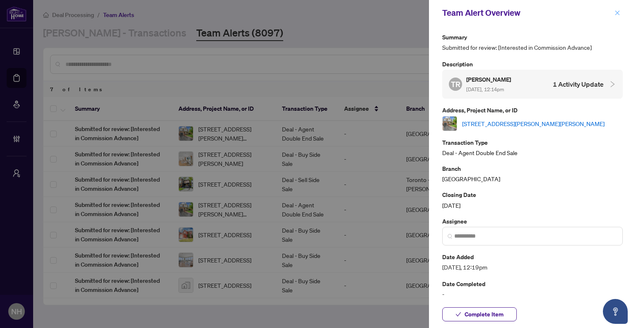
click at [622, 10] on button "button" at bounding box center [617, 13] width 11 height 10
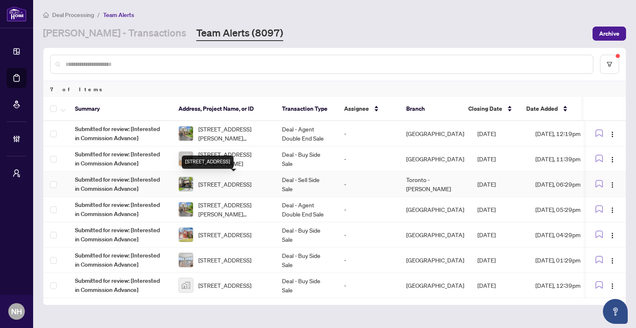
click at [234, 188] on span "204 Clendenan ave -204 Clendenan Ave, Toronto, Ontario M6P 2X2, Canada" at bounding box center [224, 183] width 53 height 9
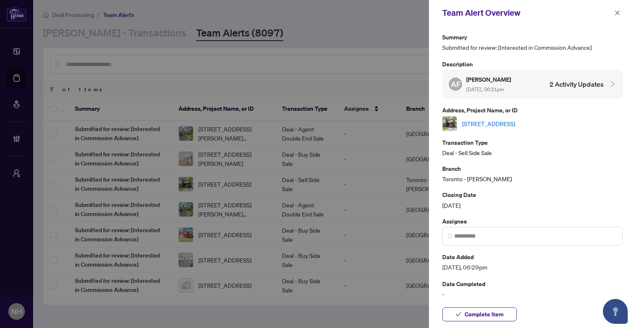
click at [515, 122] on link "204 Clendenan ave -204 Clendenan Ave, Toronto, Ontario M6P 2X2, Canada" at bounding box center [488, 123] width 53 height 9
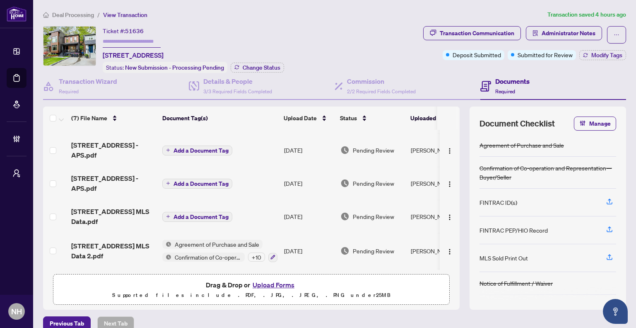
scroll to position [96, 0]
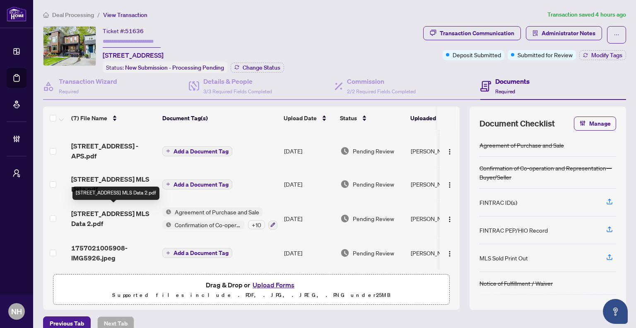
click at [92, 210] on span "20 Clendenan Ave MLS Data 2.pdf" at bounding box center [113, 218] width 84 height 20
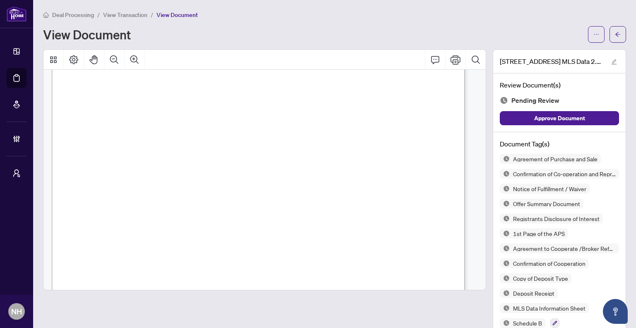
scroll to position [41, 0]
click at [610, 41] on button "button" at bounding box center [618, 34] width 17 height 17
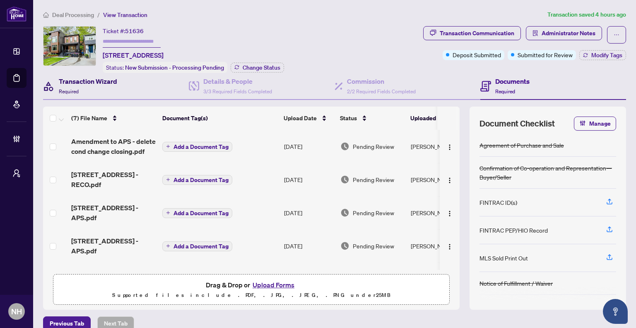
click at [80, 79] on h4 "Transaction Wizard" at bounding box center [88, 81] width 58 height 10
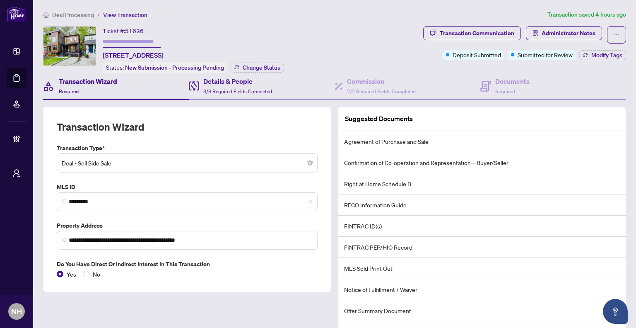
click at [275, 95] on div "Details & People 3/3 Required Fields Completed" at bounding box center [262, 86] width 146 height 27
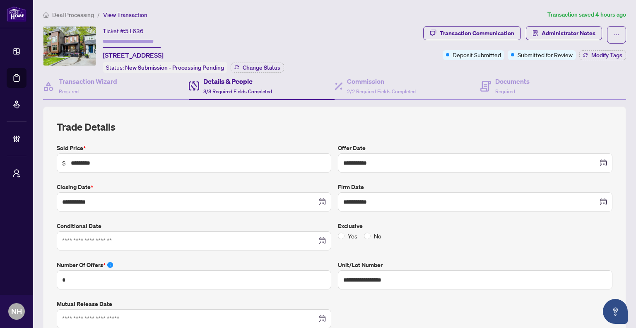
click at [87, 13] on span "Deal Processing" at bounding box center [73, 14] width 42 height 7
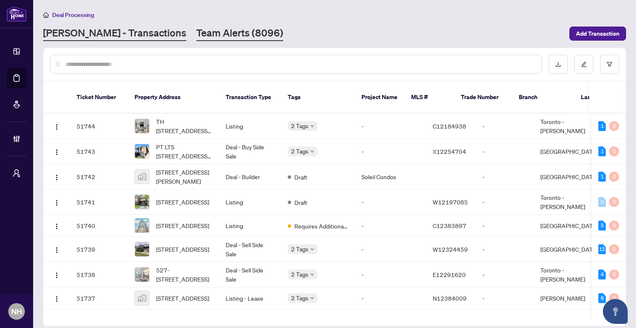
click at [196, 27] on link "Team Alerts (8096)" at bounding box center [239, 33] width 87 height 15
